Goal: Register for event/course

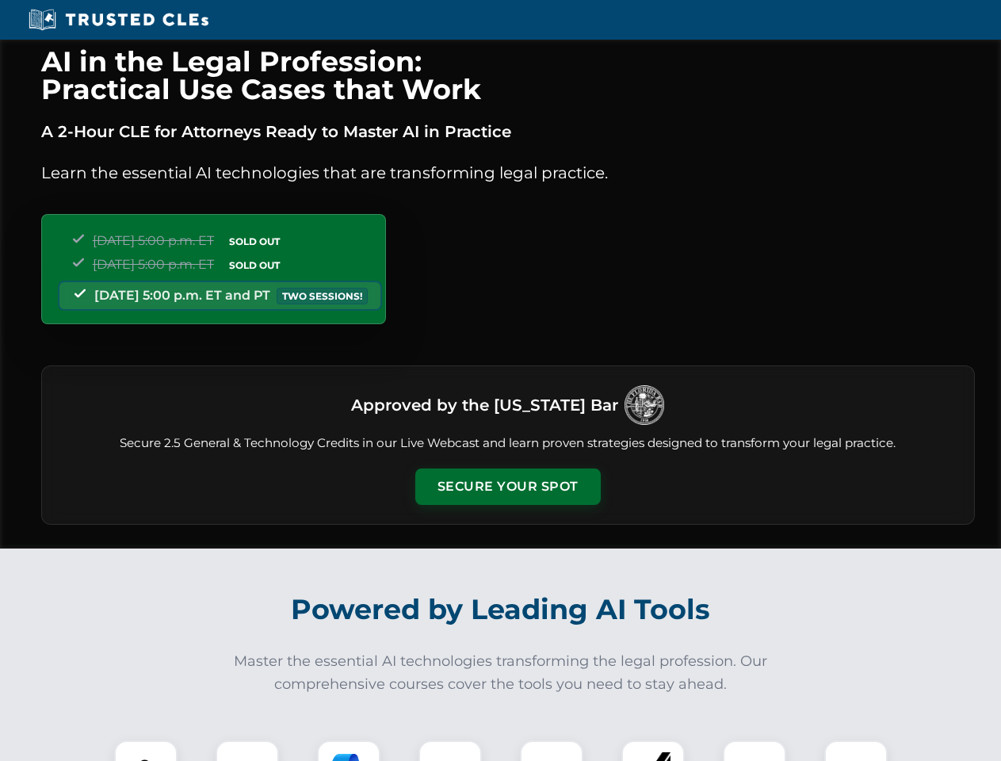
click at [507, 487] on button "Secure Your Spot" at bounding box center [509, 487] width 186 height 36
click at [146, 751] on img at bounding box center [146, 772] width 46 height 46
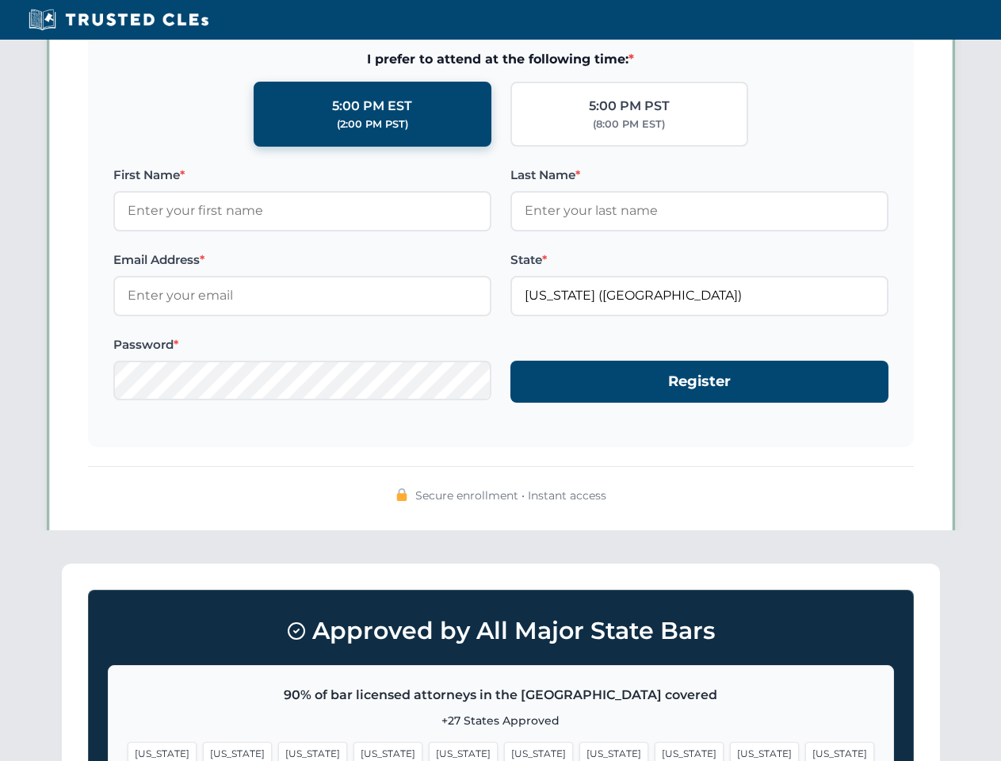
click at [580, 751] on span "[US_STATE]" at bounding box center [614, 753] width 69 height 23
click at [730, 751] on span "[US_STATE]" at bounding box center [764, 753] width 69 height 23
